Goal: Task Accomplishment & Management: Use online tool/utility

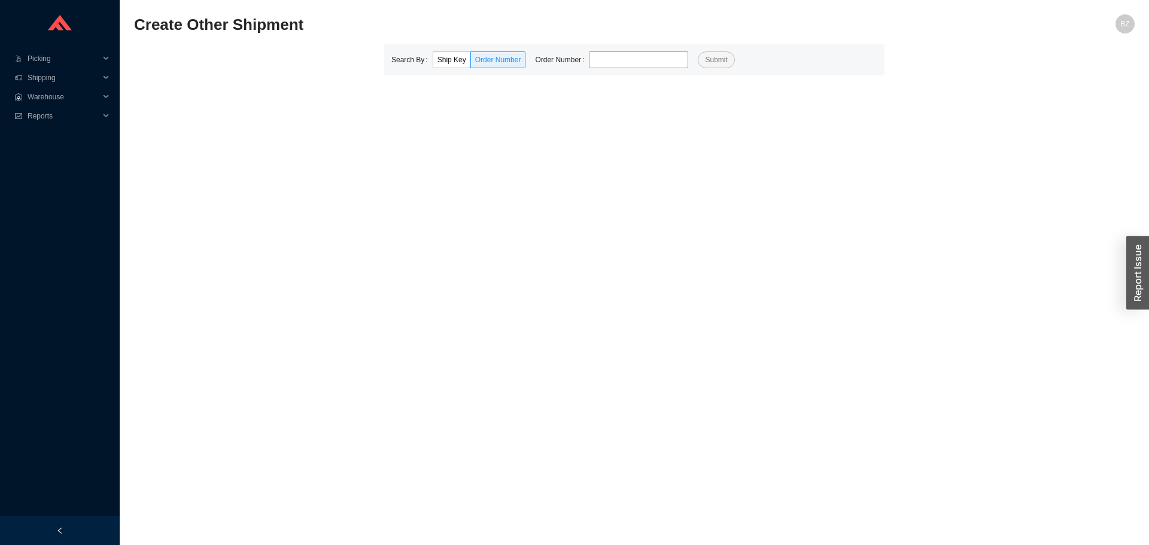
click at [641, 60] on input "tel" at bounding box center [638, 59] width 99 height 17
type input "939710"
click at [698, 51] on button "Submit" at bounding box center [716, 59] width 37 height 17
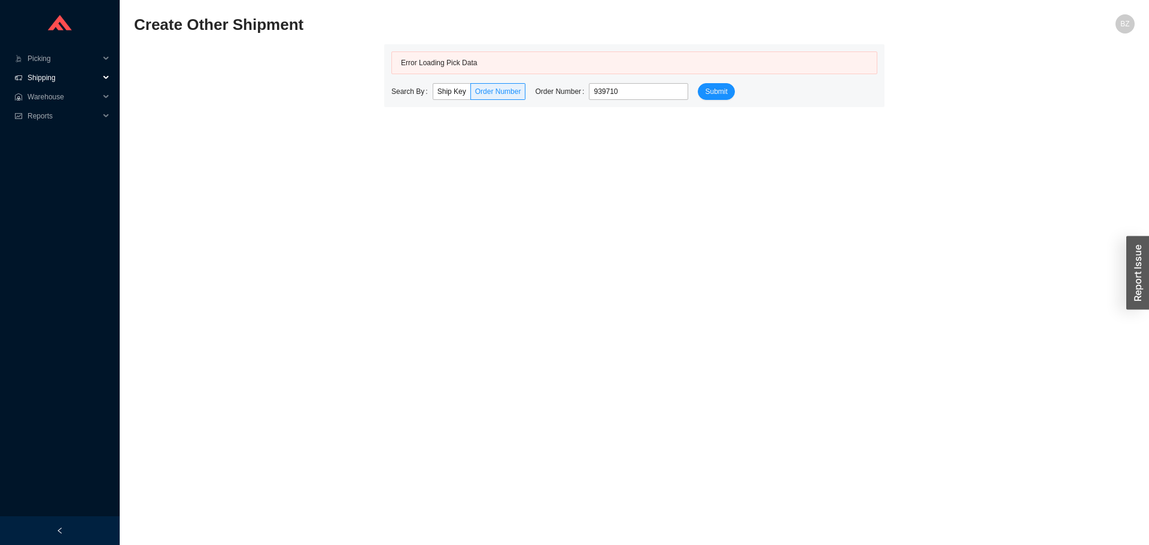
click at [42, 76] on span "Shipping" at bounding box center [64, 77] width 72 height 19
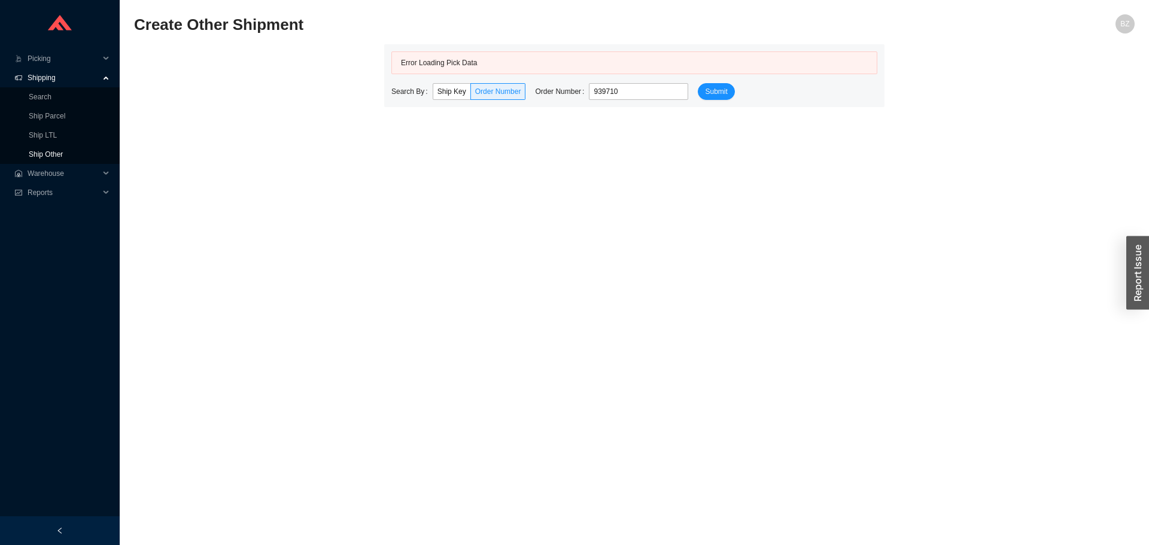
click at [63, 153] on link "Ship Other" at bounding box center [46, 154] width 34 height 8
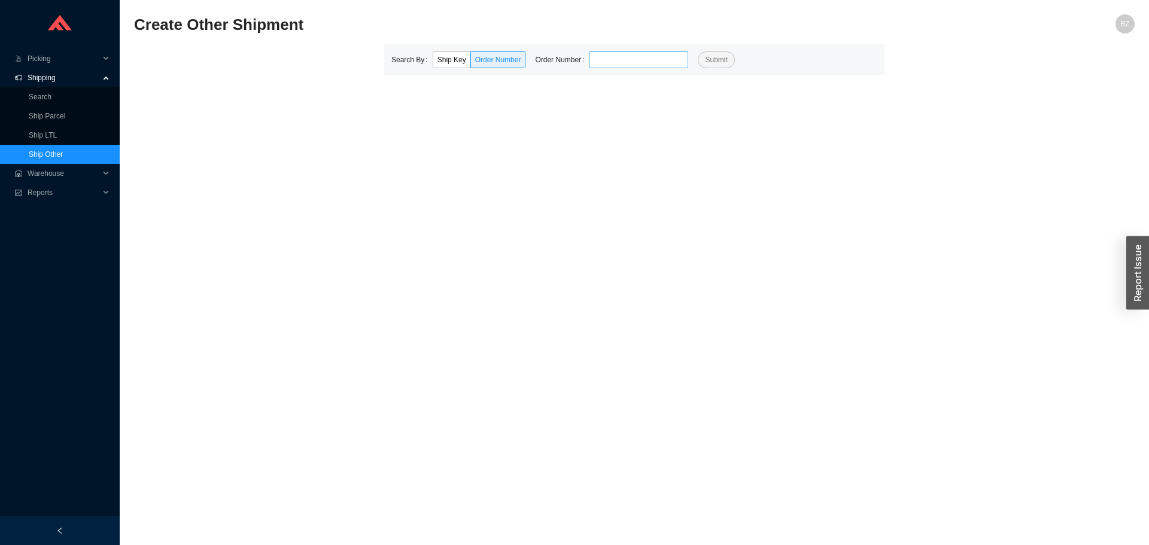
click at [659, 62] on input "tel" at bounding box center [638, 59] width 99 height 17
click at [40, 98] on link "Search" at bounding box center [40, 97] width 23 height 8
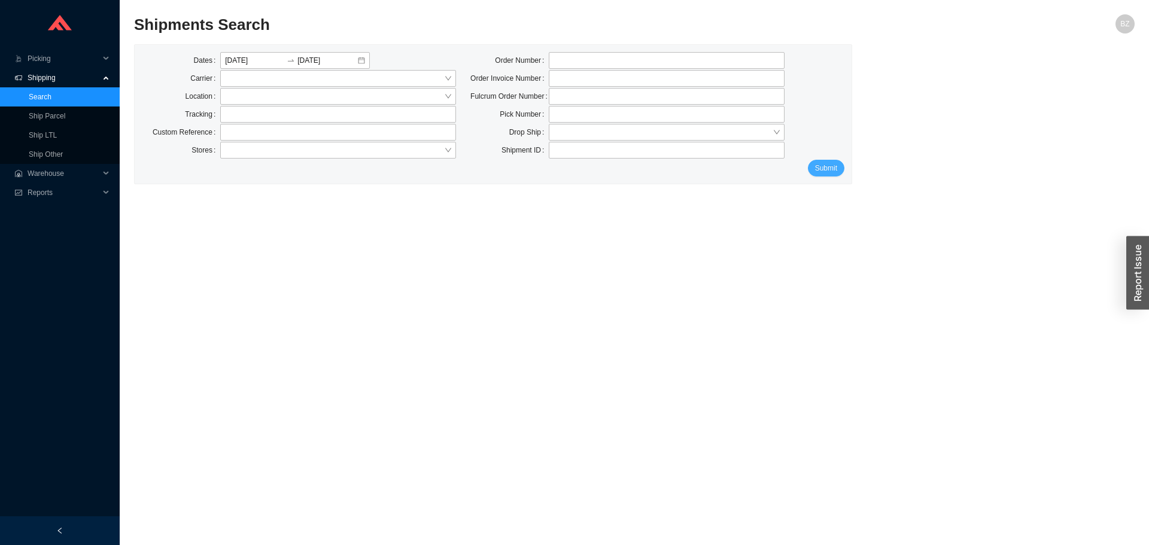
click at [831, 162] on button "Submit" at bounding box center [826, 168] width 37 height 17
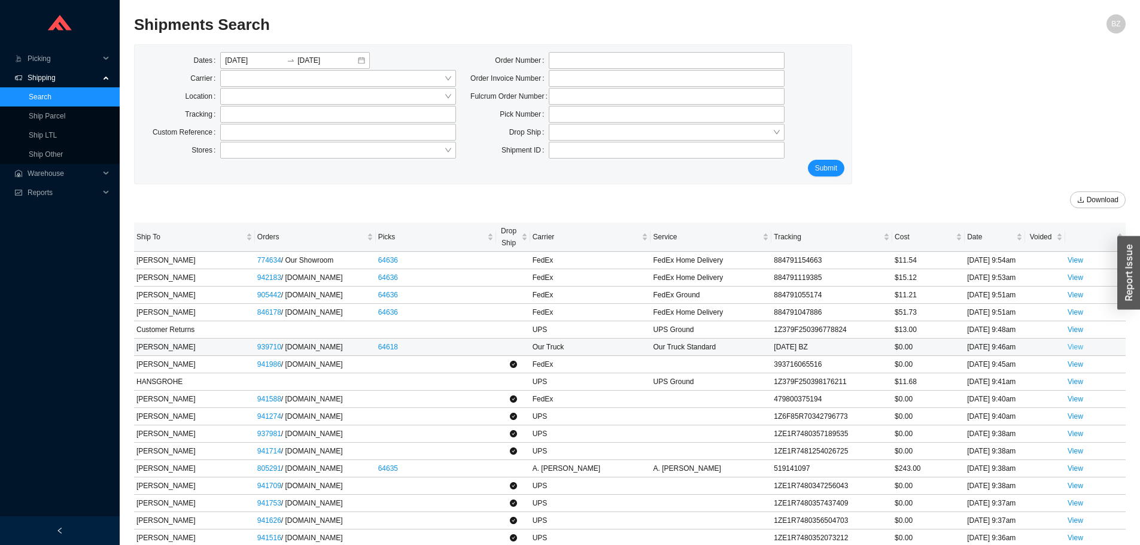
click at [1073, 344] on link "View" at bounding box center [1076, 347] width 16 height 8
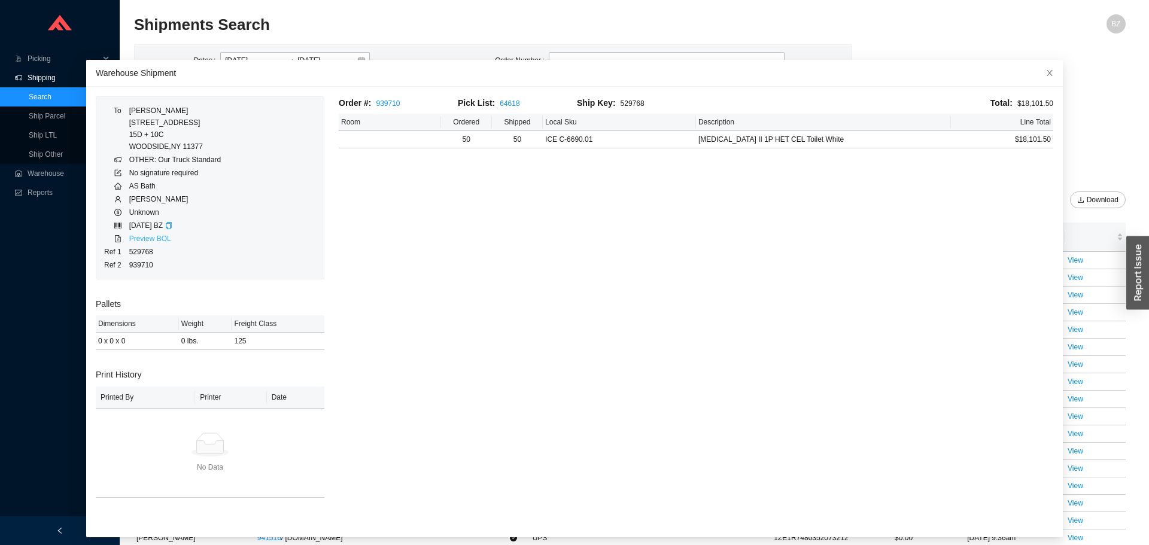
click at [156, 238] on link "Preview BOL" at bounding box center [150, 239] width 42 height 8
